Goal: Information Seeking & Learning: Learn about a topic

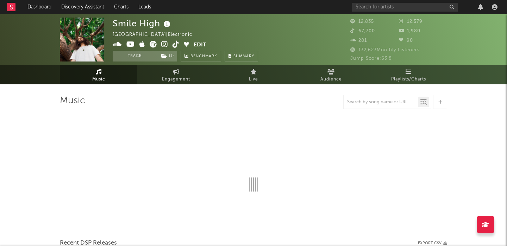
select select "6m"
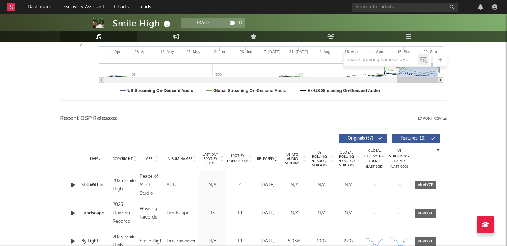
scroll to position [181, 0]
click at [72, 184] on icon "button" at bounding box center [72, 184] width 7 height 9
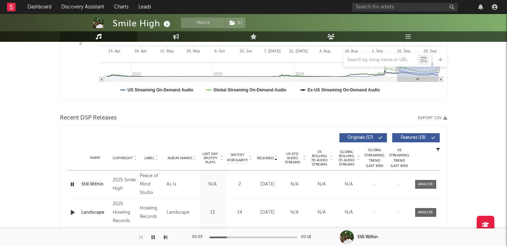
click at [419, 177] on div "Name Still Within Copyright 2025 Smile High Label Peace of Mind Studio Album Na…" at bounding box center [253, 185] width 372 height 28
click at [419, 184] on div at bounding box center [425, 184] width 15 height 5
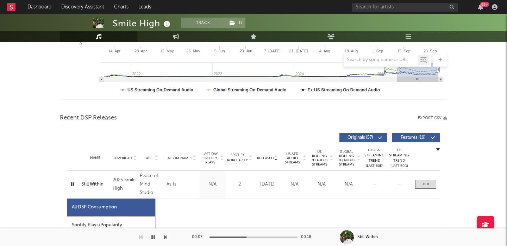
select select "1w"
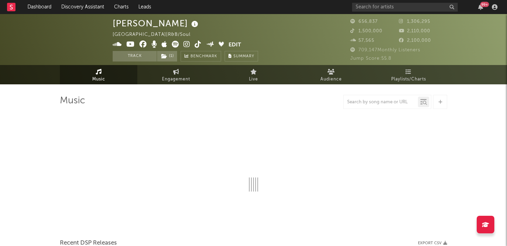
select select "6m"
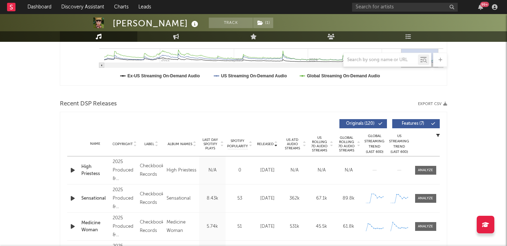
scroll to position [222, 0]
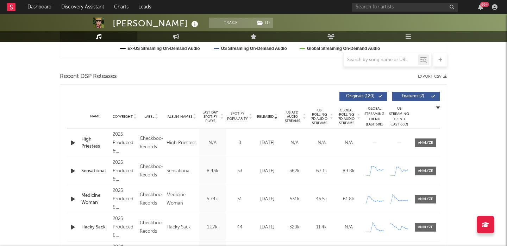
click at [72, 142] on icon "button" at bounding box center [72, 143] width 7 height 9
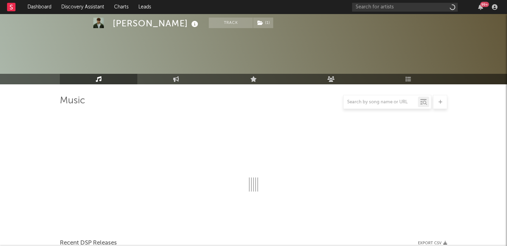
scroll to position [274, 0]
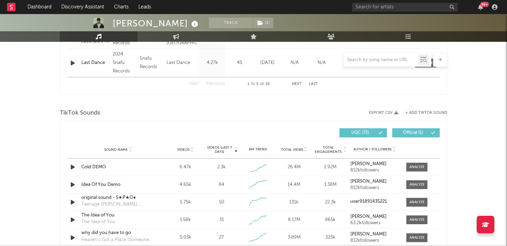
select select "6m"
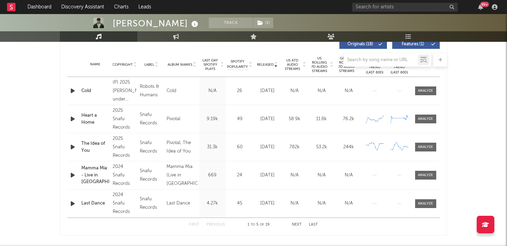
scroll to position [198, 0]
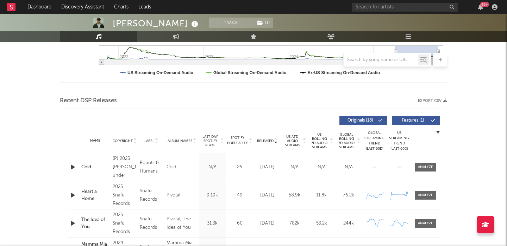
click at [71, 166] on icon "button" at bounding box center [72, 167] width 7 height 9
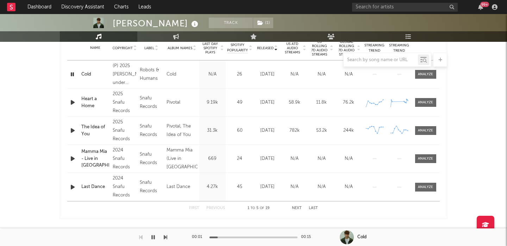
scroll to position [279, 0]
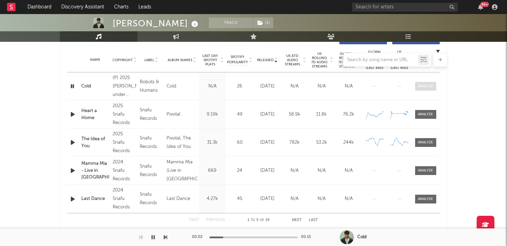
click at [425, 87] on div at bounding box center [425, 86] width 15 height 5
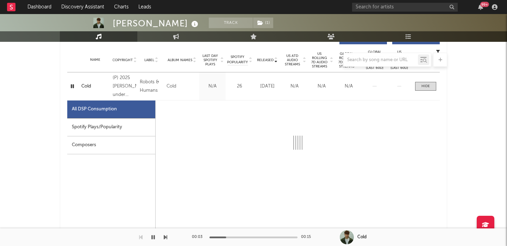
click at [122, 127] on div "Spotify Plays/Popularity" at bounding box center [111, 128] width 88 height 18
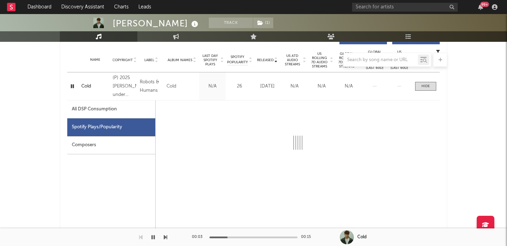
select select "1w"
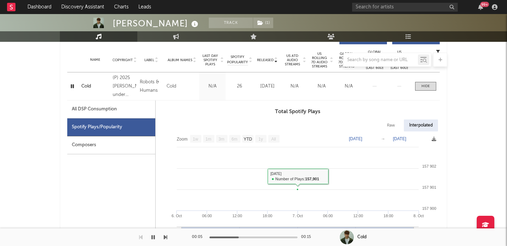
click at [92, 108] on div "All DSP Consumption" at bounding box center [94, 109] width 45 height 8
select select "1w"
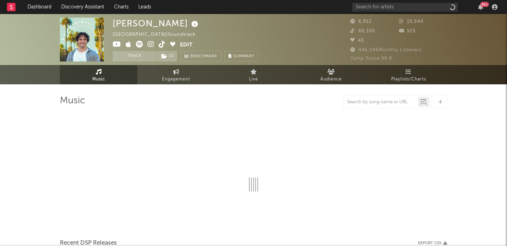
select select "1w"
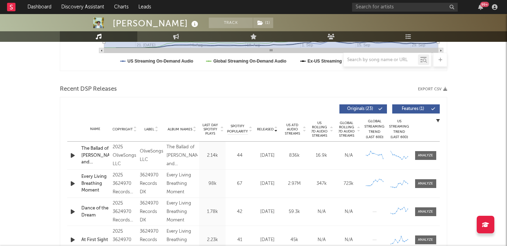
scroll to position [279, 0]
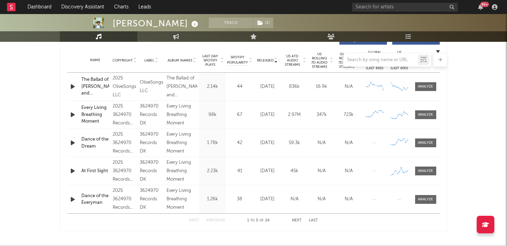
click at [321, 61] on div at bounding box center [253, 60] width 387 height 14
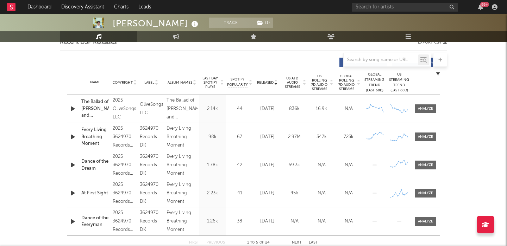
scroll to position [256, 0]
click at [321, 81] on span "US Rolling 7D Audio Streams" at bounding box center [319, 83] width 19 height 17
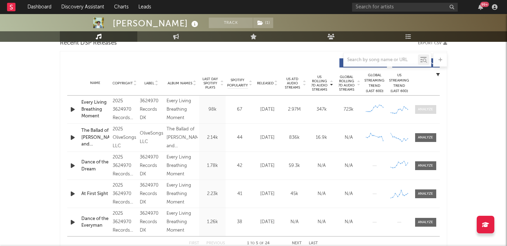
click at [425, 109] on div at bounding box center [425, 109] width 15 height 5
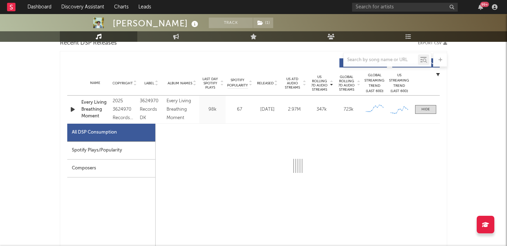
select select "1w"
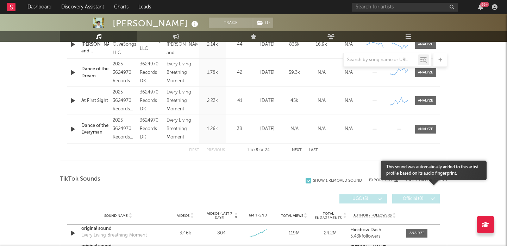
scroll to position [777, 0]
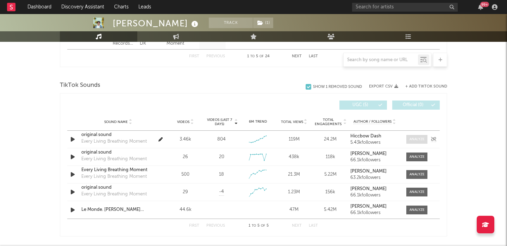
click at [419, 137] on div at bounding box center [416, 139] width 15 height 5
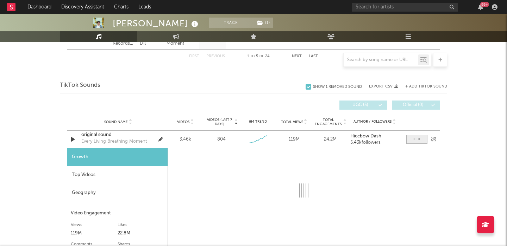
select select "1w"
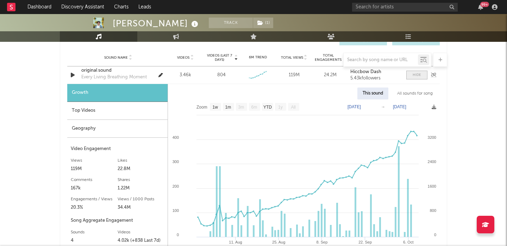
scroll to position [844, 0]
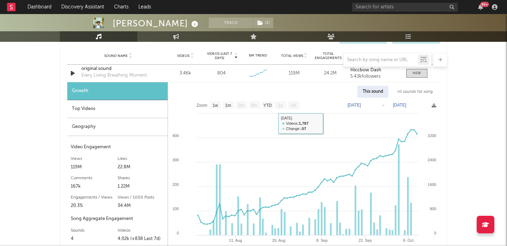
click at [99, 109] on div "Top Videos" at bounding box center [117, 109] width 100 height 18
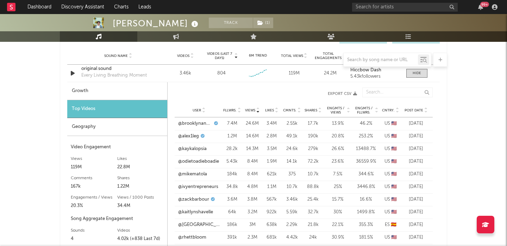
click at [423, 110] on div at bounding box center [425, 110] width 4 height 5
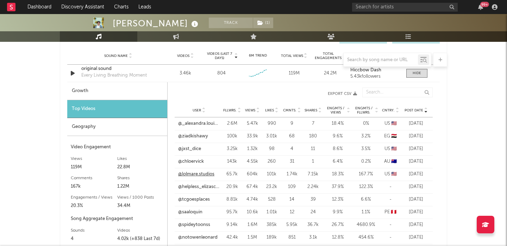
click at [204, 176] on link "@lolmare.studios" at bounding box center [196, 174] width 36 height 7
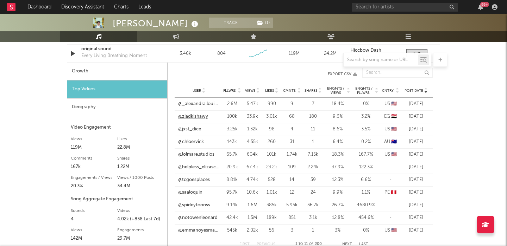
scroll to position [866, 0]
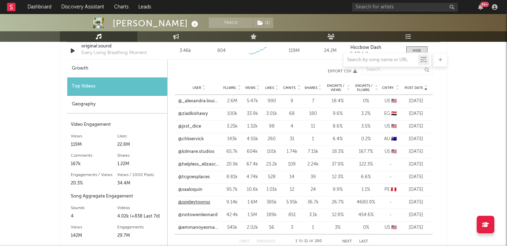
click at [198, 202] on link "@spideytoonss" at bounding box center [194, 202] width 32 height 7
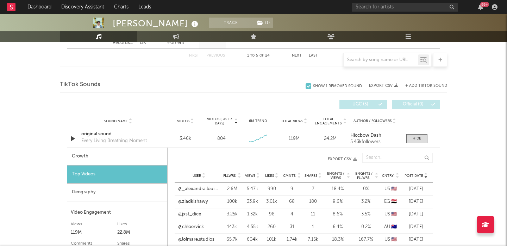
scroll to position [793, 0]
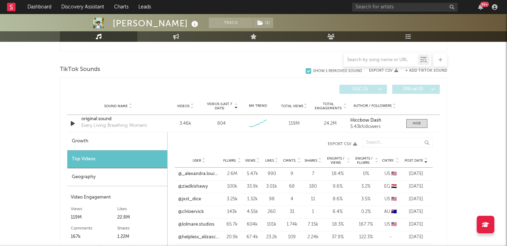
click at [123, 136] on div "Growth" at bounding box center [117, 142] width 100 height 18
select select "1w"
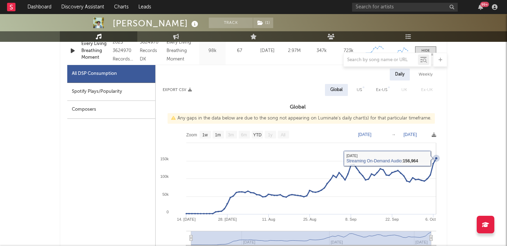
scroll to position [315, 0]
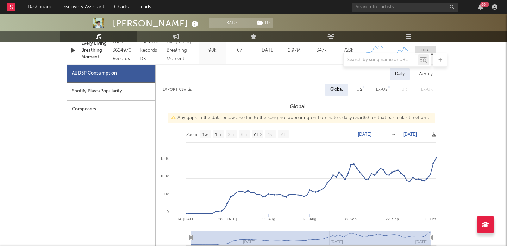
click at [122, 94] on div "Spotify Plays/Popularity" at bounding box center [111, 92] width 88 height 18
select select "1w"
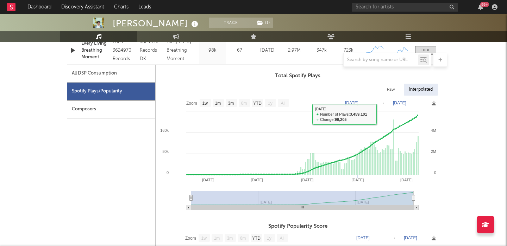
click at [393, 88] on div "Raw" at bounding box center [390, 90] width 19 height 12
select select "1w"
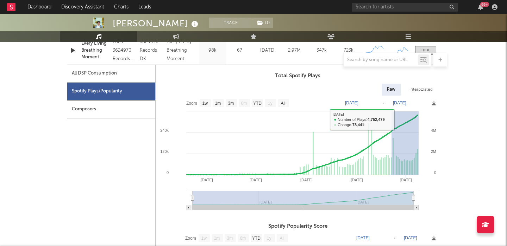
drag, startPoint x: 392, startPoint y: 120, endPoint x: 457, endPoint y: 119, distance: 65.4
type input "2025-09-22"
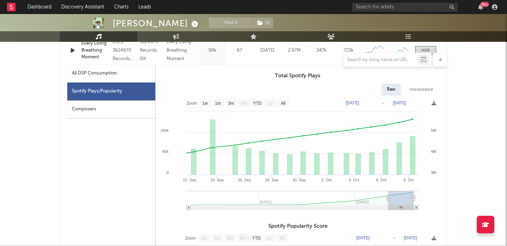
click at [72, 49] on icon "button" at bounding box center [72, 50] width 7 height 9
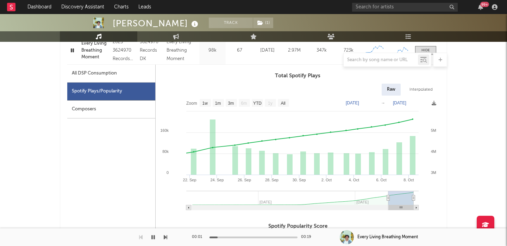
click at [105, 71] on div "All DSP Consumption" at bounding box center [94, 73] width 45 height 8
select select "1w"
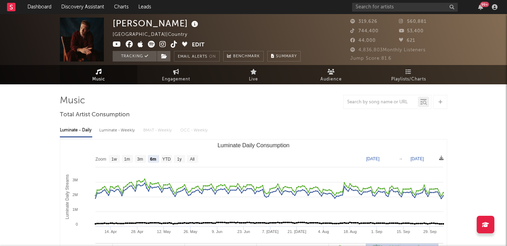
select select "6m"
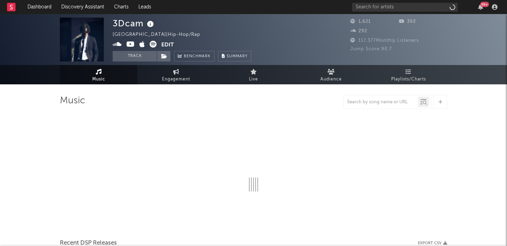
select select "6m"
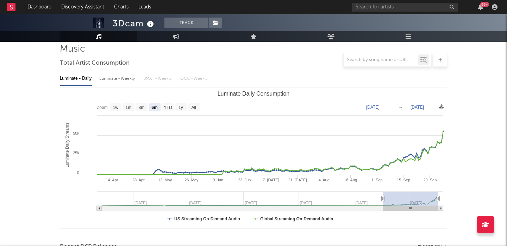
scroll to position [230, 0]
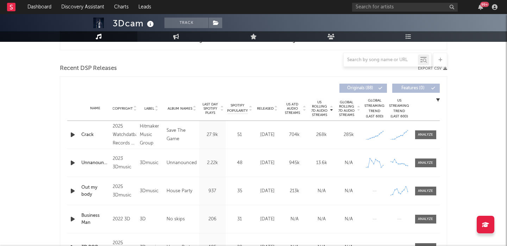
click at [76, 136] on icon "button" at bounding box center [72, 135] width 7 height 9
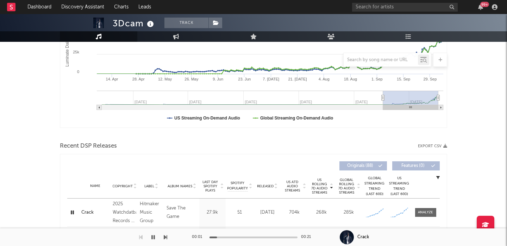
scroll to position [0, 0]
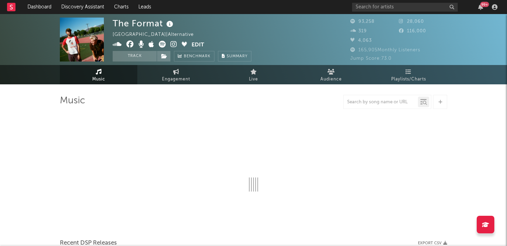
select select "6m"
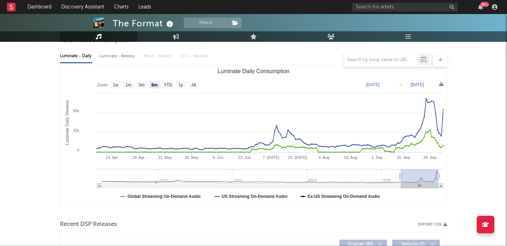
scroll to position [184, 0]
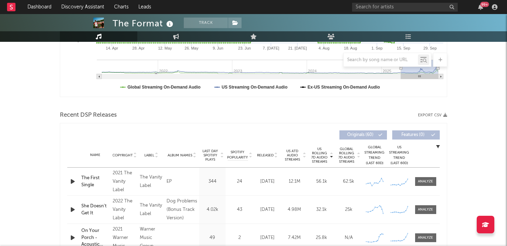
click at [263, 154] on span "Released" at bounding box center [265, 155] width 17 height 4
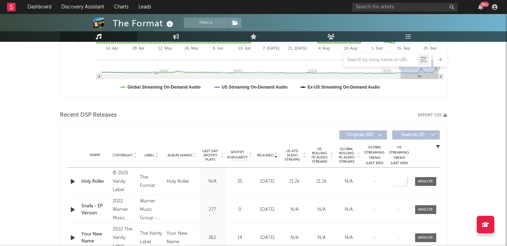
click at [72, 179] on icon "button" at bounding box center [72, 181] width 7 height 9
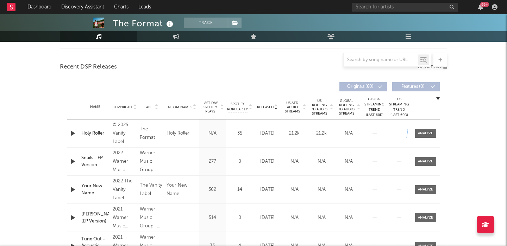
click at [74, 134] on icon "button" at bounding box center [72, 133] width 7 height 9
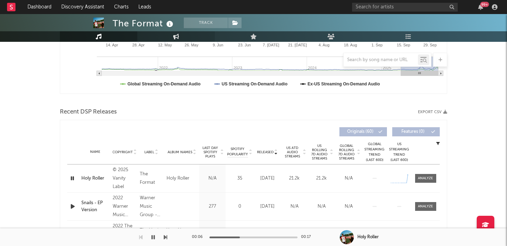
scroll to position [211, 0]
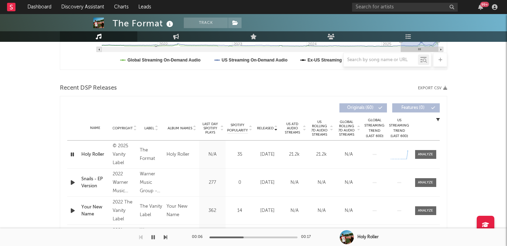
click at [98, 153] on div "Holy Roller" at bounding box center [95, 154] width 28 height 7
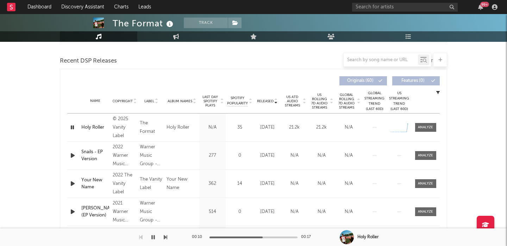
scroll to position [242, 0]
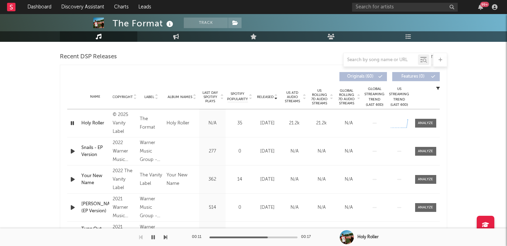
click at [262, 96] on span "Released" at bounding box center [265, 97] width 17 height 4
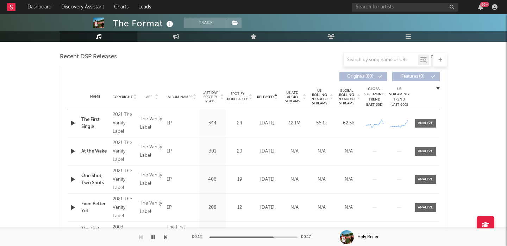
click at [263, 97] on span "Released" at bounding box center [265, 97] width 17 height 4
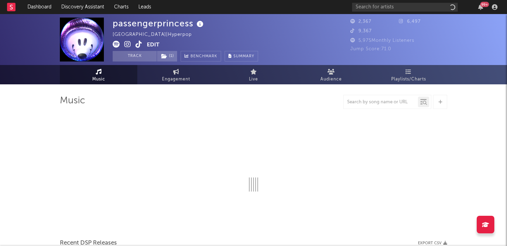
select select "1w"
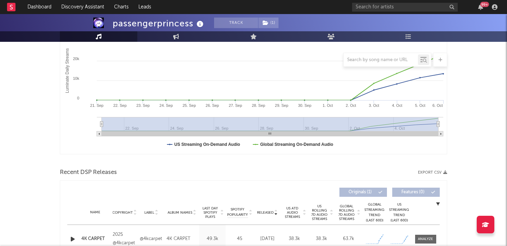
scroll to position [209, 0]
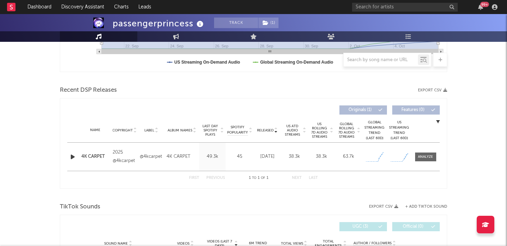
click at [75, 155] on icon "button" at bounding box center [72, 157] width 7 height 9
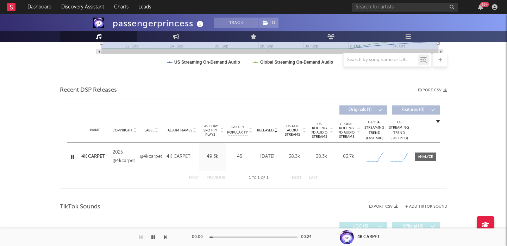
click at [91, 155] on div "4K CARPET" at bounding box center [95, 156] width 28 height 7
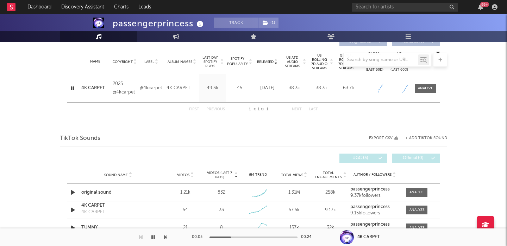
scroll to position [307, 0]
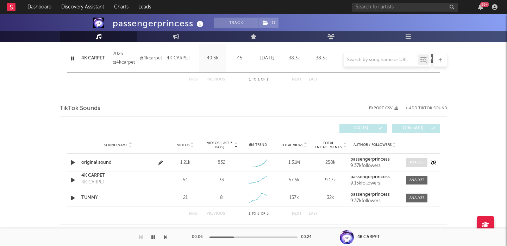
click at [420, 164] on div at bounding box center [416, 162] width 15 height 5
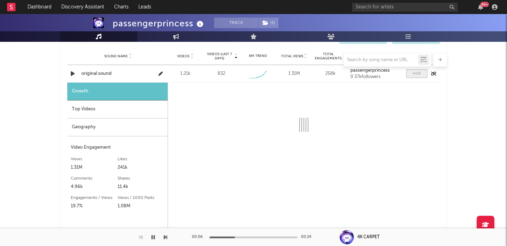
select select "1w"
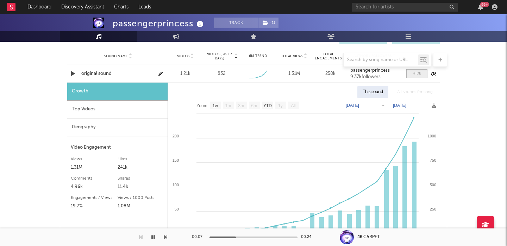
scroll to position [401, 0]
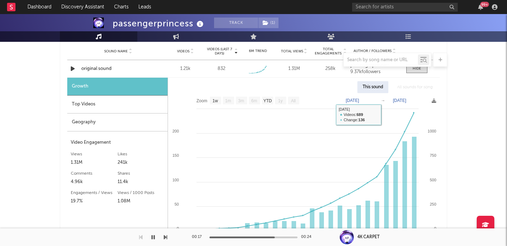
click at [97, 66] on div at bounding box center [253, 60] width 387 height 14
click at [98, 69] on div "original sound" at bounding box center [118, 68] width 74 height 7
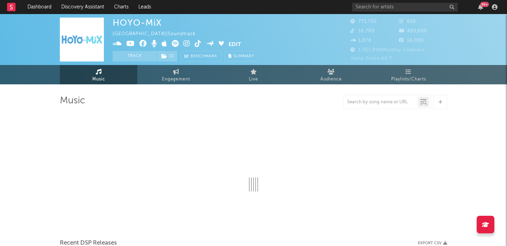
select select "6m"
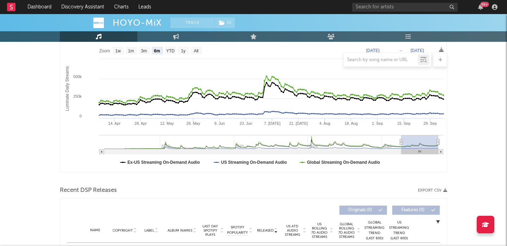
scroll to position [178, 0]
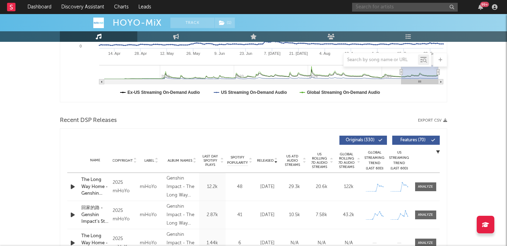
click at [383, 8] on input "text" at bounding box center [405, 7] width 106 height 9
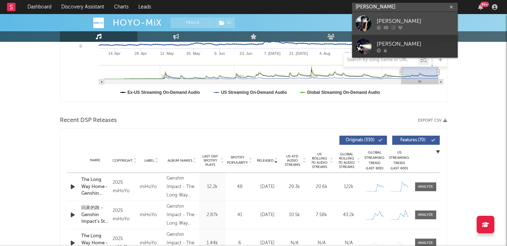
type input "brian jai"
click at [383, 25] on icon at bounding box center [385, 27] width 5 height 4
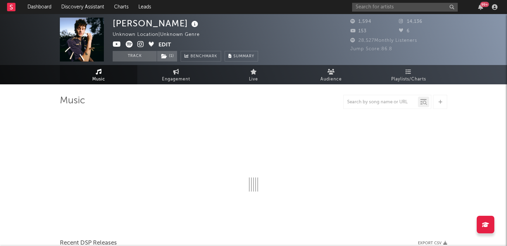
select select "6m"
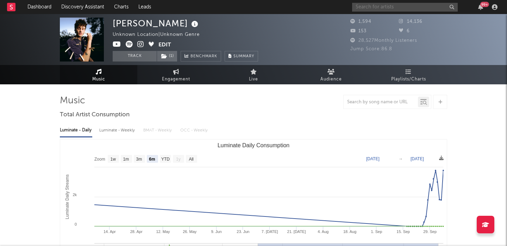
click at [363, 10] on input "text" at bounding box center [405, 7] width 106 height 9
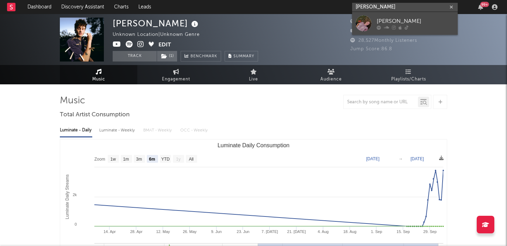
type input "annabelle dinda"
click at [385, 19] on div "Annabelle Dinda" at bounding box center [414, 21] width 77 height 8
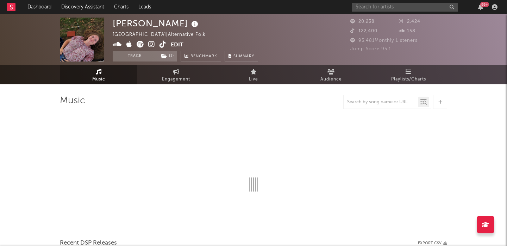
select select "1w"
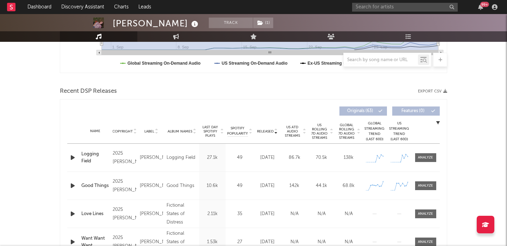
scroll to position [223, 0]
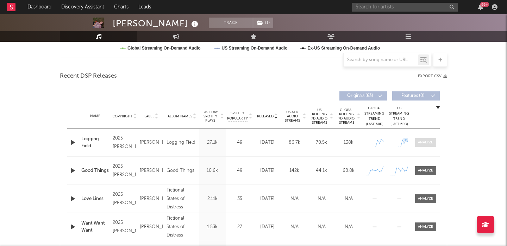
click at [425, 142] on div at bounding box center [425, 142] width 15 height 5
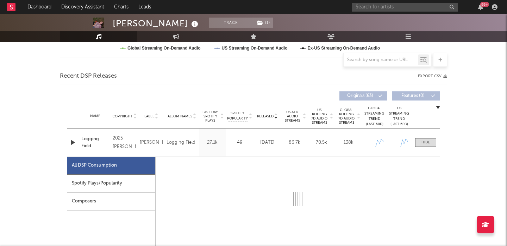
select select "1w"
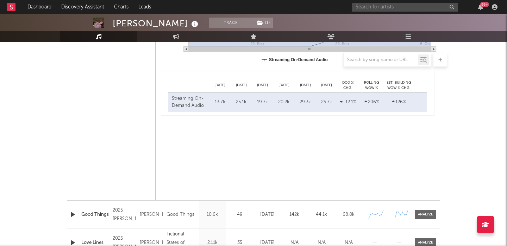
scroll to position [545, 0]
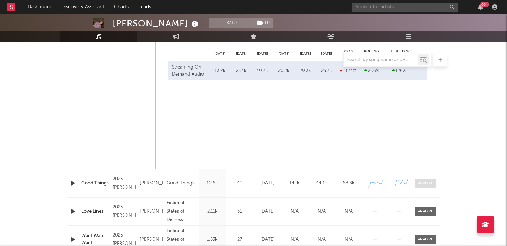
click at [423, 182] on div at bounding box center [425, 183] width 15 height 5
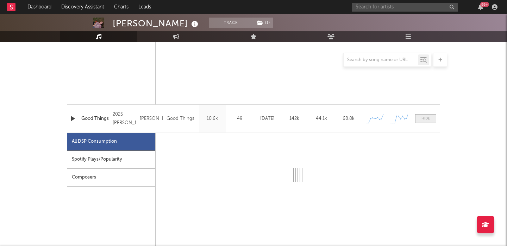
select select "1w"
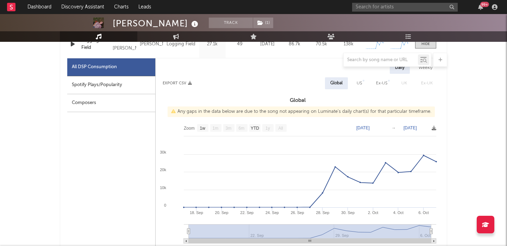
scroll to position [305, 0]
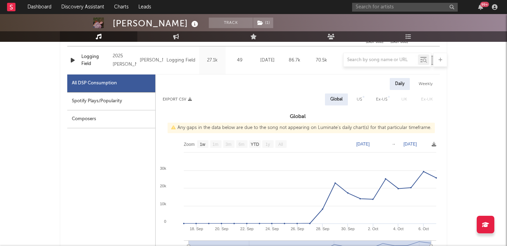
click at [70, 61] on div at bounding box center [253, 60] width 387 height 14
click at [73, 58] on div at bounding box center [253, 60] width 387 height 14
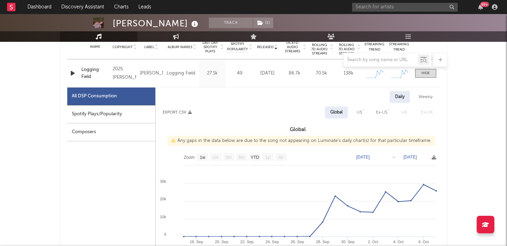
scroll to position [291, 0]
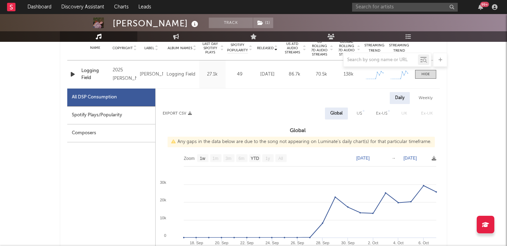
click at [72, 73] on icon "button" at bounding box center [72, 74] width 7 height 9
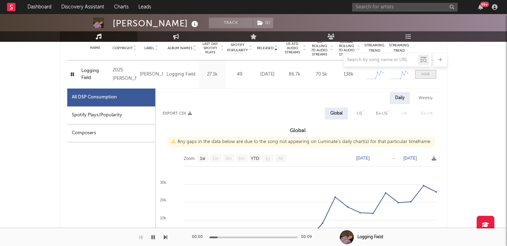
click at [424, 76] on div at bounding box center [425, 74] width 8 height 5
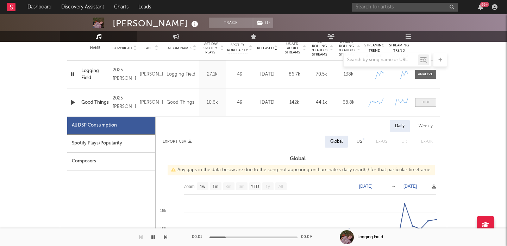
click at [429, 101] on div at bounding box center [425, 102] width 8 height 5
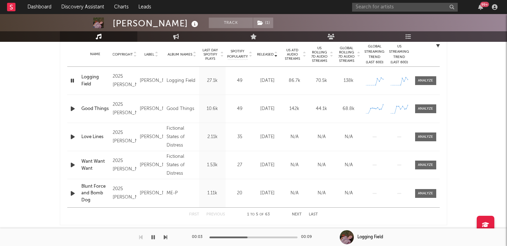
scroll to position [37, 0]
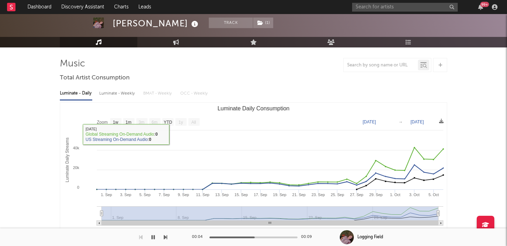
click at [122, 91] on div "Luminate - Weekly" at bounding box center [117, 94] width 37 height 12
select select "1w"
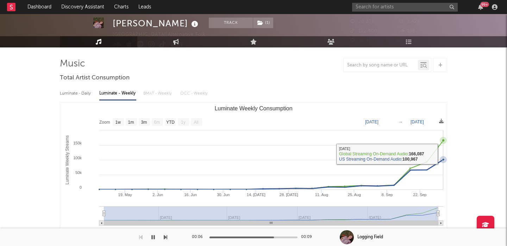
scroll to position [0, 0]
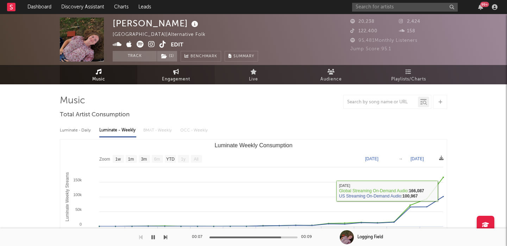
click at [181, 78] on span "Engagement" at bounding box center [176, 79] width 28 height 8
select select "1w"
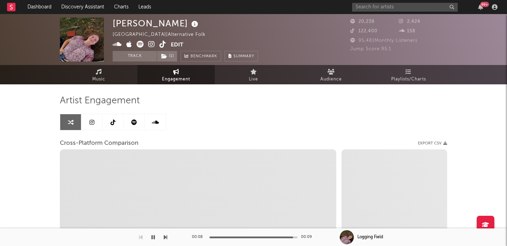
click at [154, 43] on icon at bounding box center [151, 44] width 7 height 7
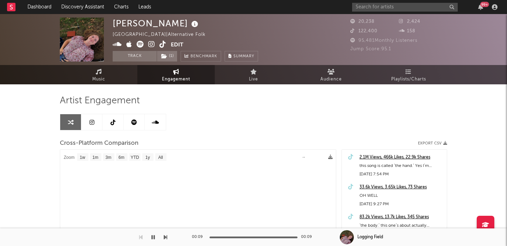
select select "1m"
click at [161, 44] on icon at bounding box center [162, 44] width 7 height 7
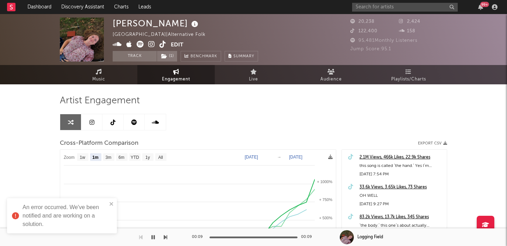
click at [140, 121] on link at bounding box center [133, 122] width 21 height 16
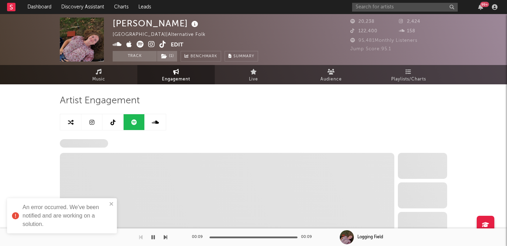
select select "6m"
select select "1w"
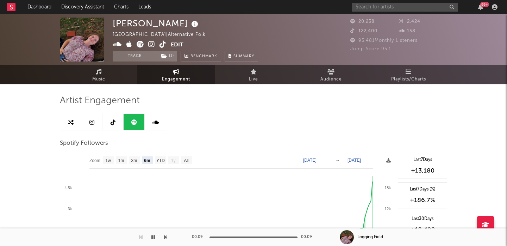
click at [150, 44] on icon at bounding box center [151, 44] width 7 height 7
click at [139, 44] on icon at bounding box center [139, 44] width 7 height 7
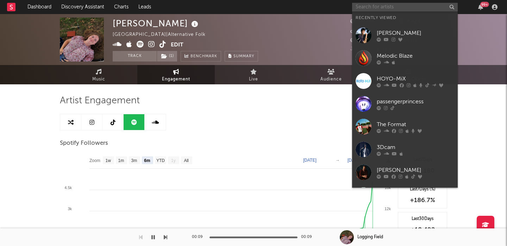
click at [367, 6] on input "text" at bounding box center [405, 7] width 106 height 9
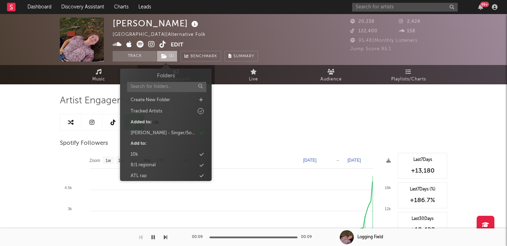
click at [169, 54] on span "( 1 )" at bounding box center [167, 56] width 21 height 11
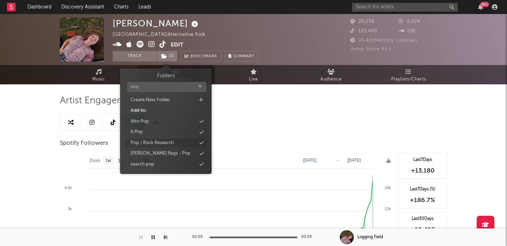
type input "pop"
click at [175, 140] on div "Pop / Rock Research" at bounding box center [165, 143] width 81 height 9
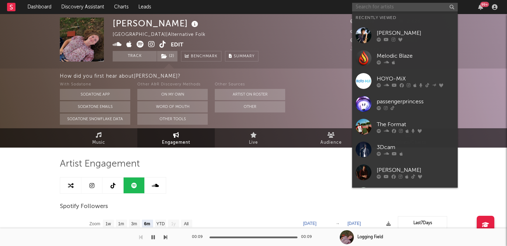
click at [359, 9] on input "text" at bounding box center [405, 7] width 106 height 9
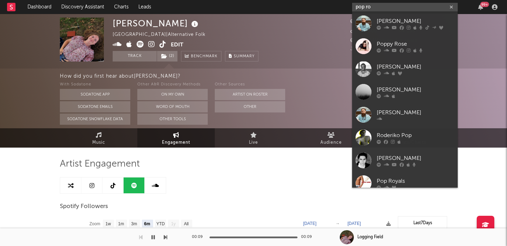
click at [363, 11] on input "pop ro" at bounding box center [405, 7] width 106 height 9
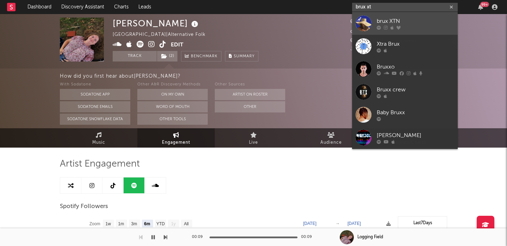
type input "brux xt"
click at [392, 17] on div "brux XTN" at bounding box center [414, 21] width 77 height 8
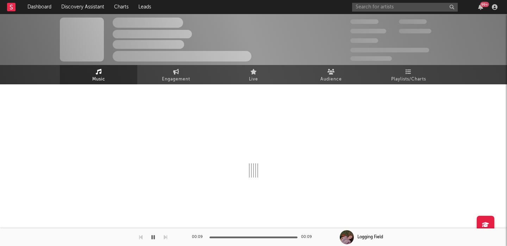
select select "1w"
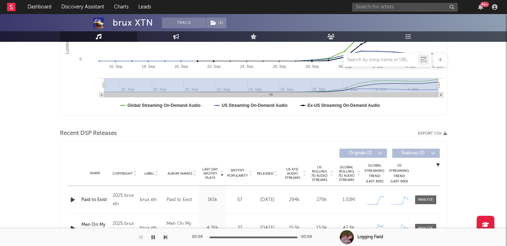
scroll to position [323, 0]
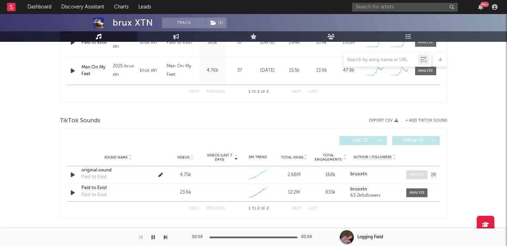
click at [409, 177] on div at bounding box center [416, 174] width 15 height 5
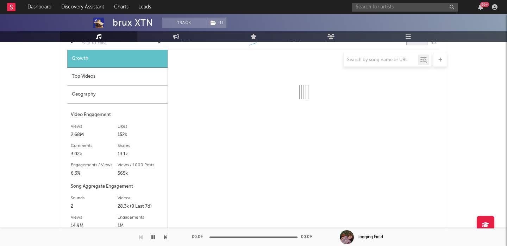
scroll to position [459, 0]
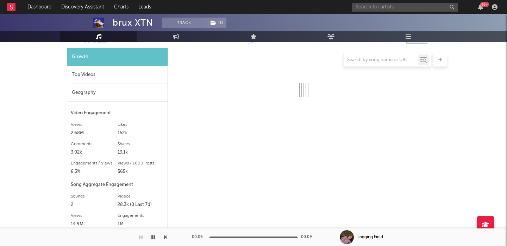
select select "1w"
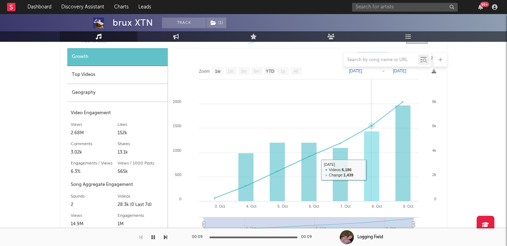
scroll to position [613, 0]
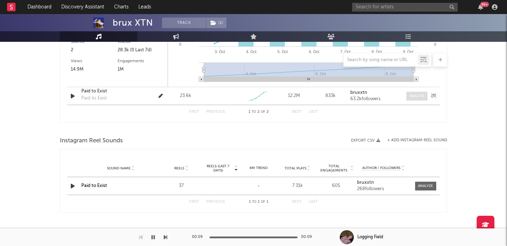
click at [414, 96] on div at bounding box center [416, 96] width 15 height 5
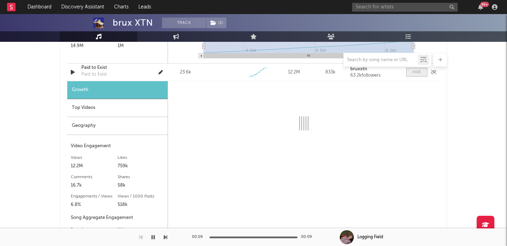
scroll to position [643, 0]
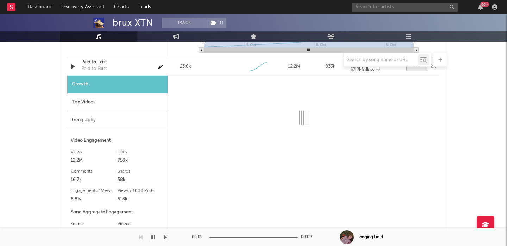
select select "1w"
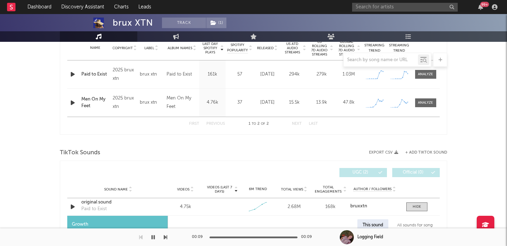
scroll to position [263, 0]
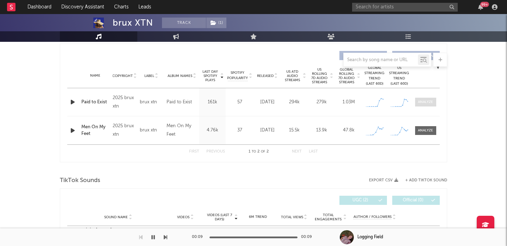
click at [421, 100] on div at bounding box center [425, 102] width 15 height 5
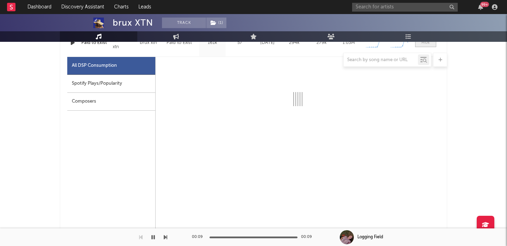
select select "1w"
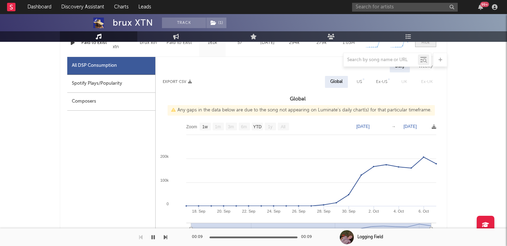
scroll to position [328, 0]
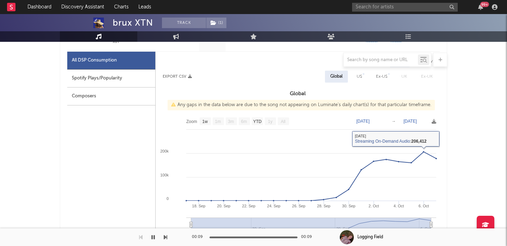
click at [362, 71] on div "US" at bounding box center [359, 77] width 16 height 12
select select "1w"
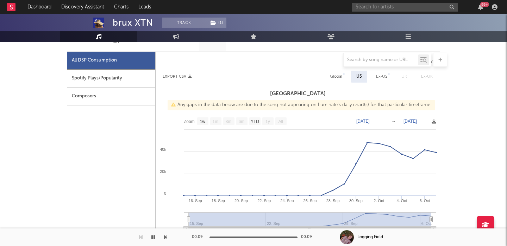
click at [140, 77] on div "Spotify Plays/Popularity" at bounding box center [111, 79] width 88 height 18
select select "1w"
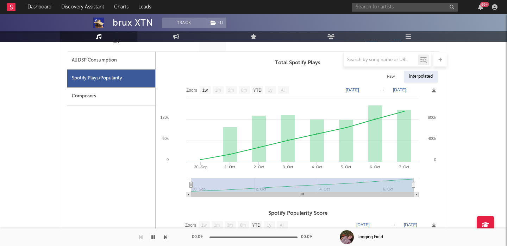
click at [390, 76] on div "Raw" at bounding box center [390, 77] width 19 height 12
select select "1w"
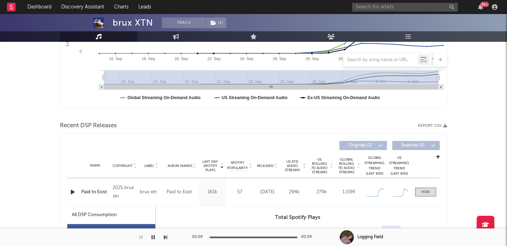
scroll to position [0, 0]
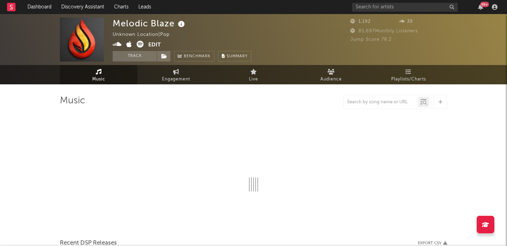
select select "6m"
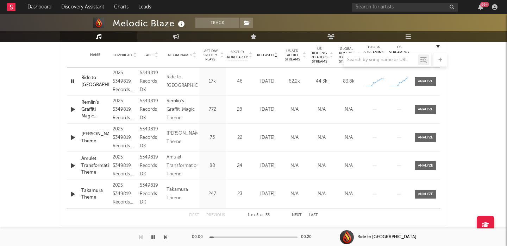
scroll to position [308, 0]
